Goal: Information Seeking & Learning: Learn about a topic

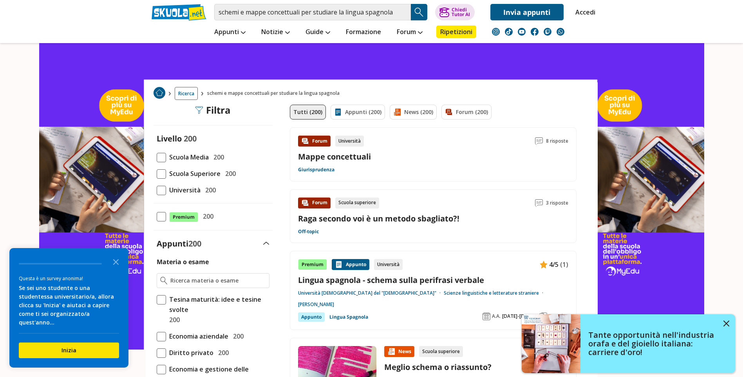
click at [161, 173] on span at bounding box center [161, 173] width 9 height 9
click at [157, 173] on input "Scuola Superiore 200" at bounding box center [157, 173] width 0 height 0
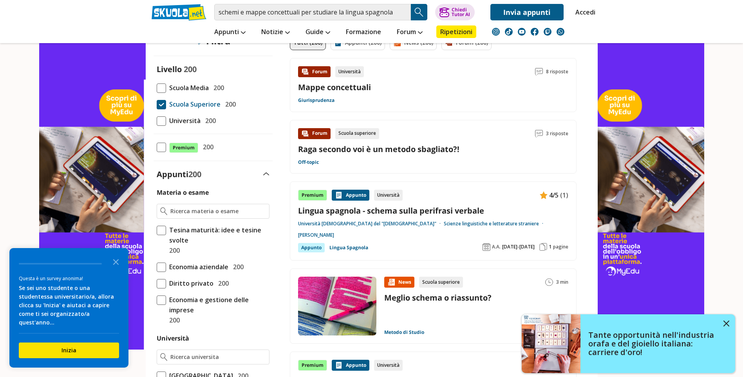
scroll to position [78, 0]
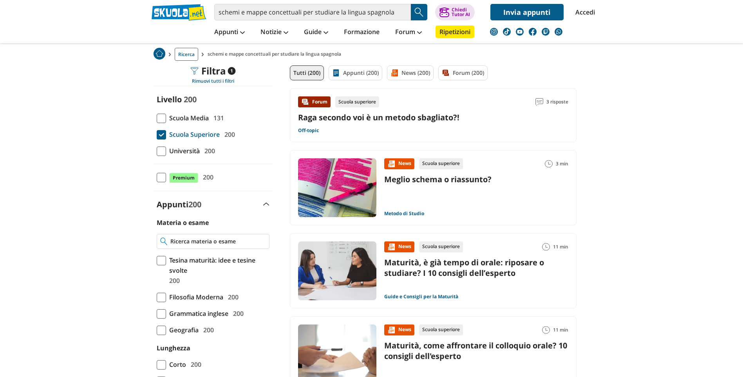
click at [204, 242] on input "Materia o esame" at bounding box center [217, 241] width 95 height 8
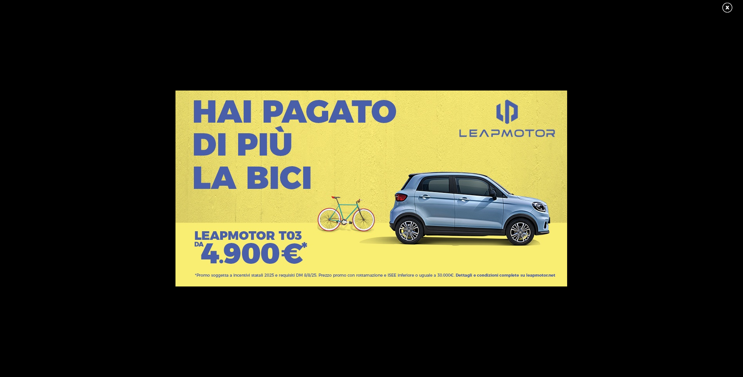
type input "SPAGNOLO"
click at [726, 4] on link at bounding box center [731, 8] width 20 height 12
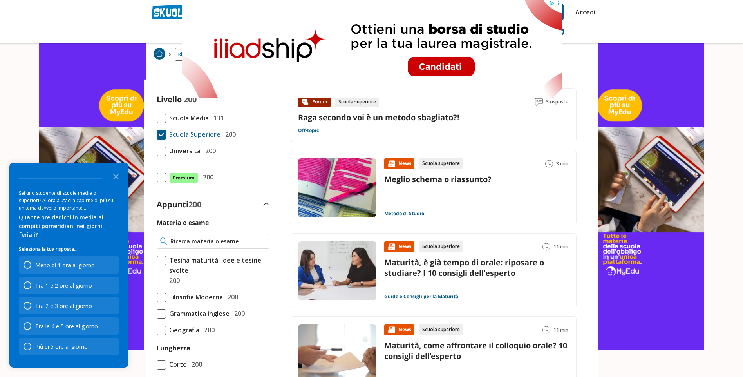
click at [222, 242] on input "Materia o esame" at bounding box center [217, 241] width 95 height 8
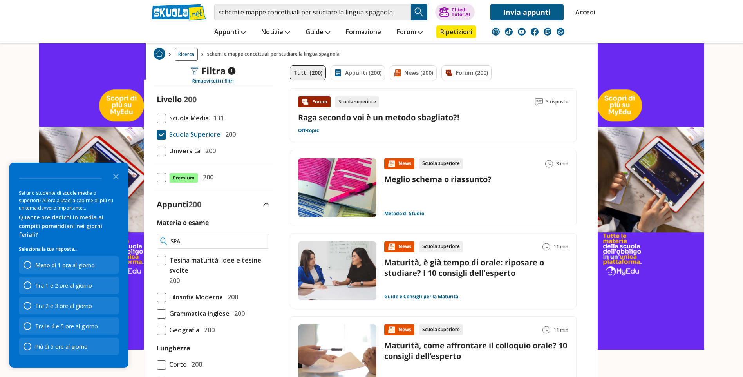
type input "SPA"
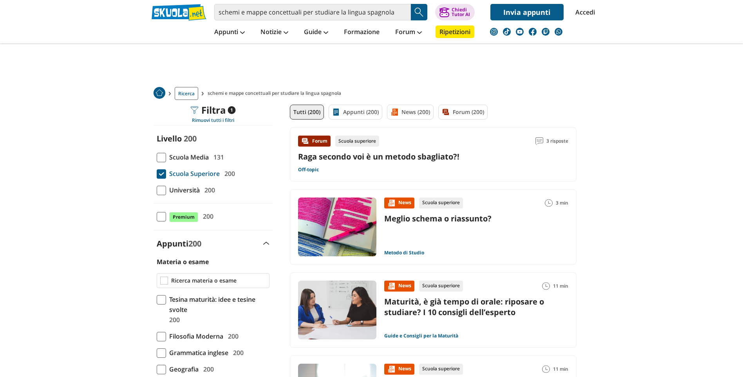
click at [209, 279] on input "Materia o esame" at bounding box center [218, 280] width 95 height 8
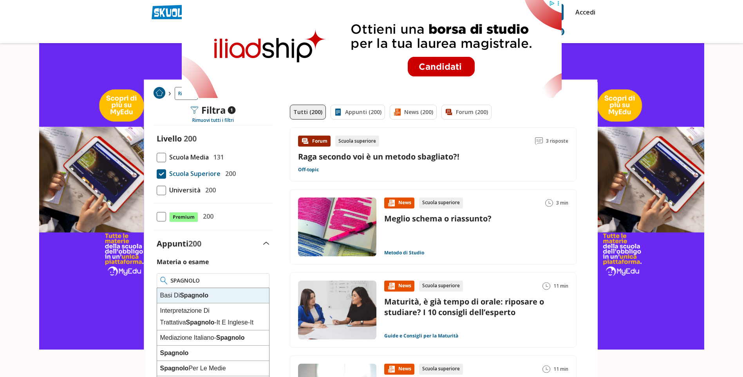
scroll to position [39, 0]
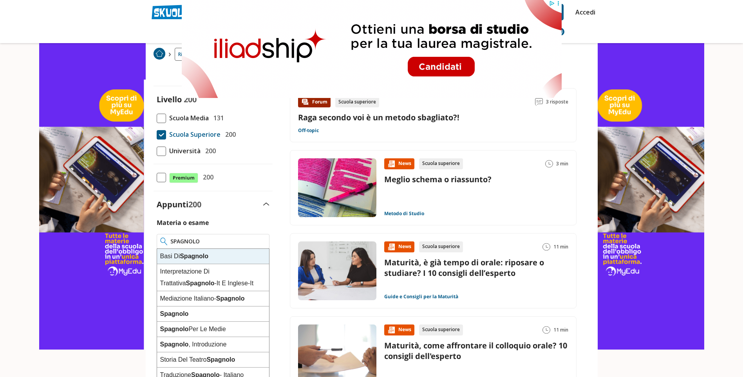
click at [179, 255] on div "Basi Di Spagnolo" at bounding box center [213, 256] width 112 height 15
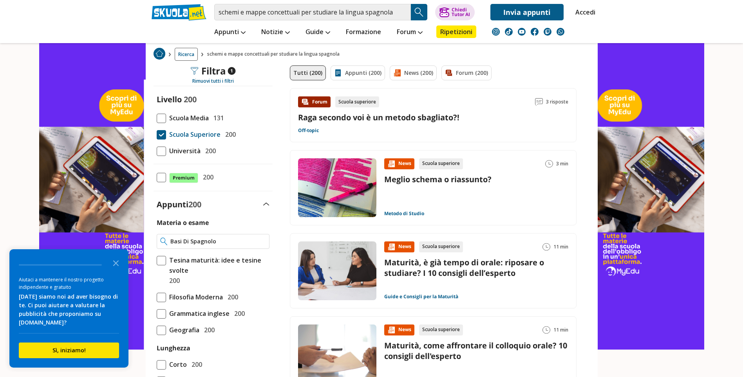
type input "Basi Di Spagnolo"
